Goal: Transaction & Acquisition: Purchase product/service

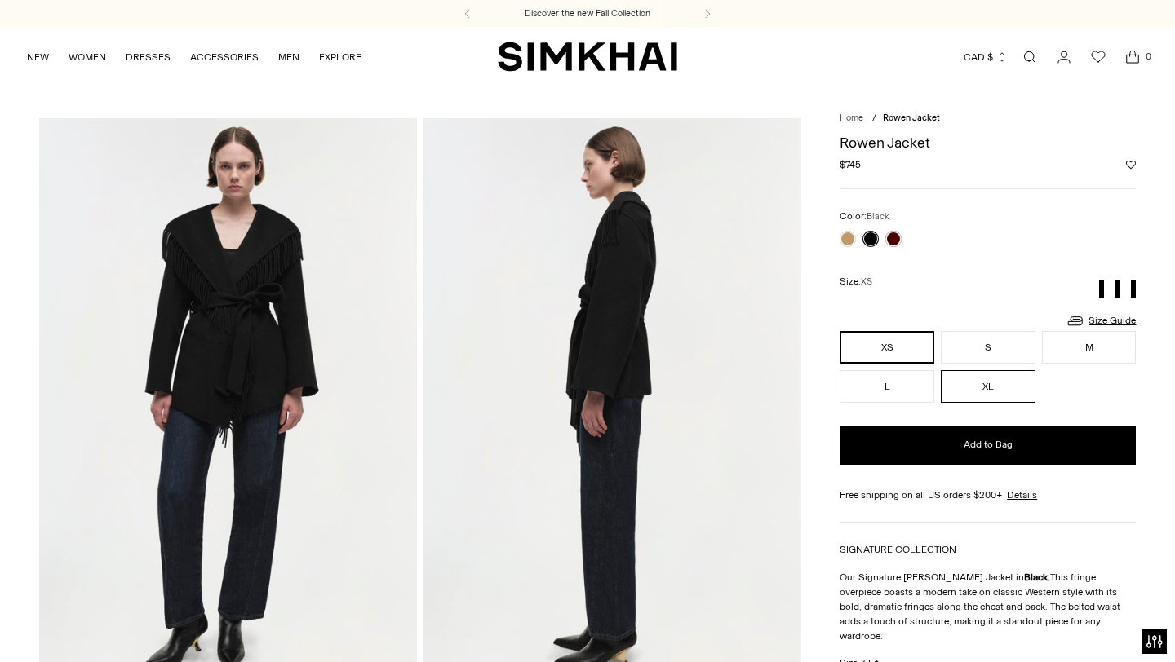
click at [958, 377] on button "XL" at bounding box center [988, 386] width 95 height 33
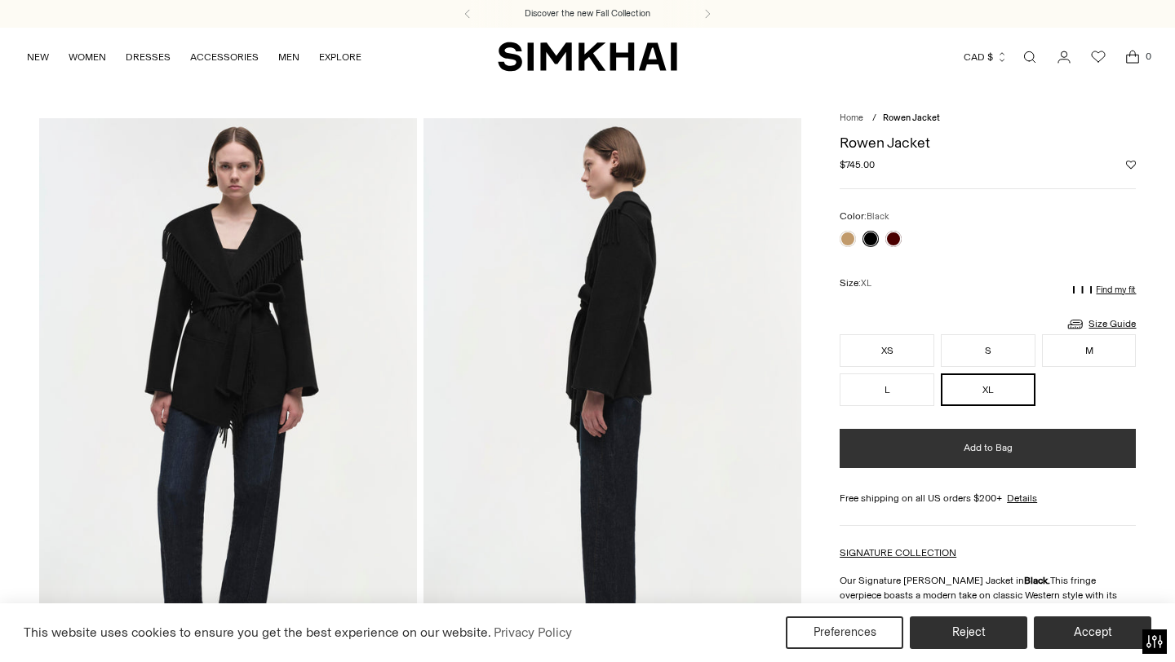
click at [931, 449] on button "Add to Bag" at bounding box center [988, 448] width 296 height 39
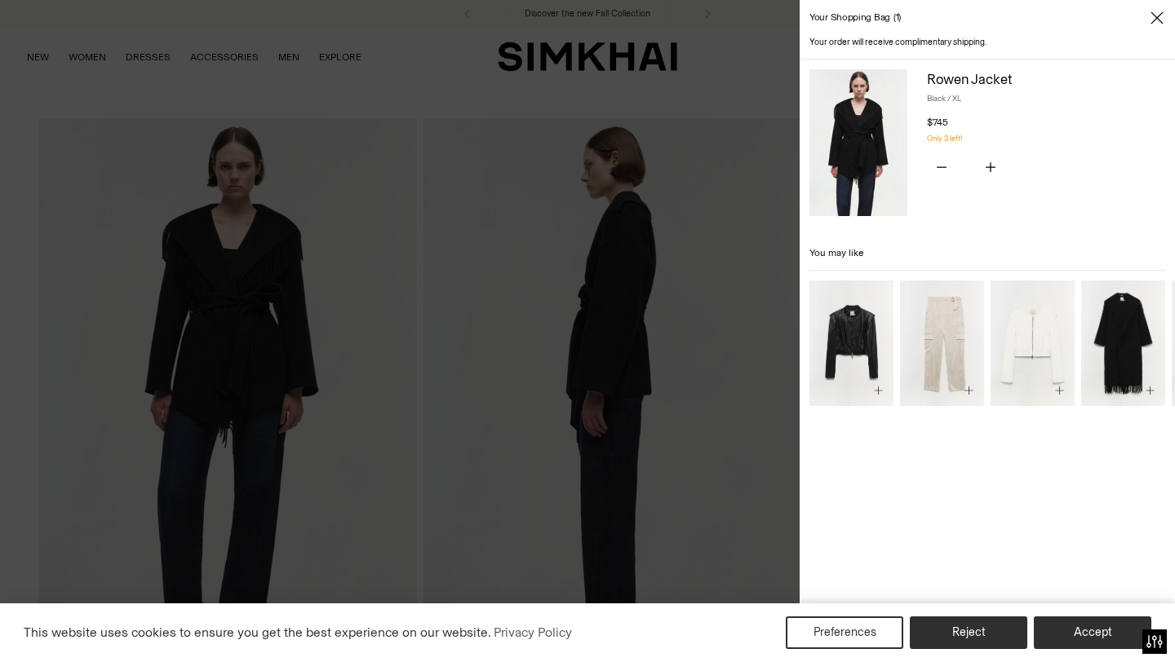
click at [0, 0] on img "Carrie Coat" at bounding box center [0, 0] width 0 height 0
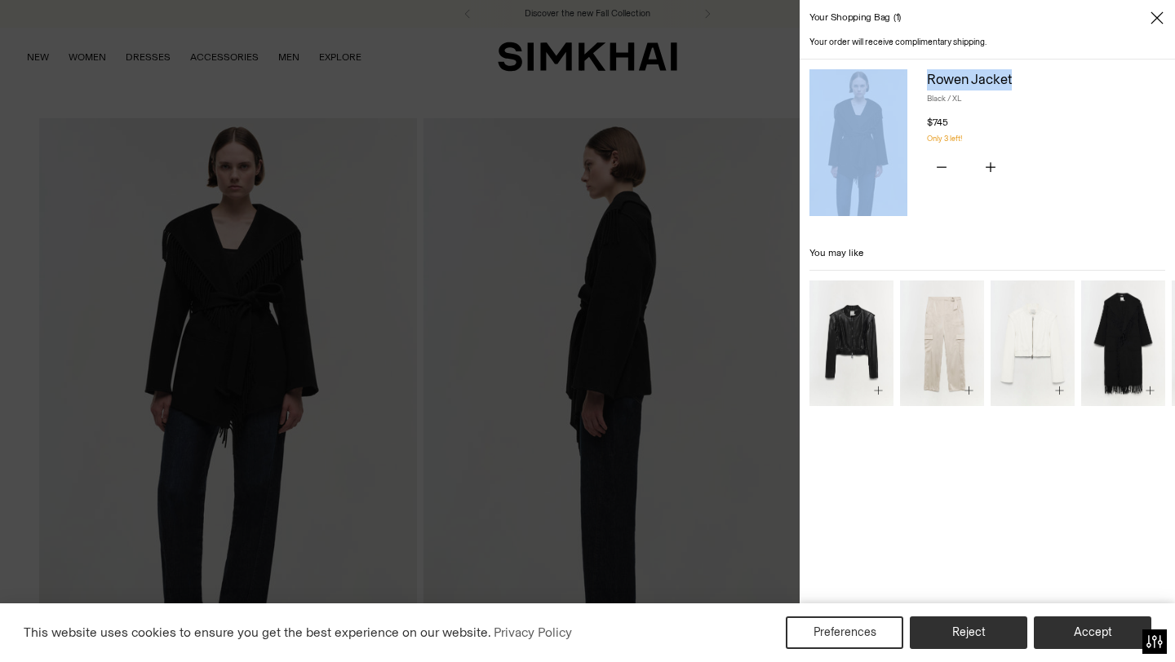
drag, startPoint x: 1021, startPoint y: 84, endPoint x: 914, endPoint y: 80, distance: 107.8
click at [913, 82] on div "[PERSON_NAME] Jacket Black / XL $745 Unit price / per You have the maximum numb…" at bounding box center [987, 147] width 375 height 157
